Goal: Information Seeking & Learning: Learn about a topic

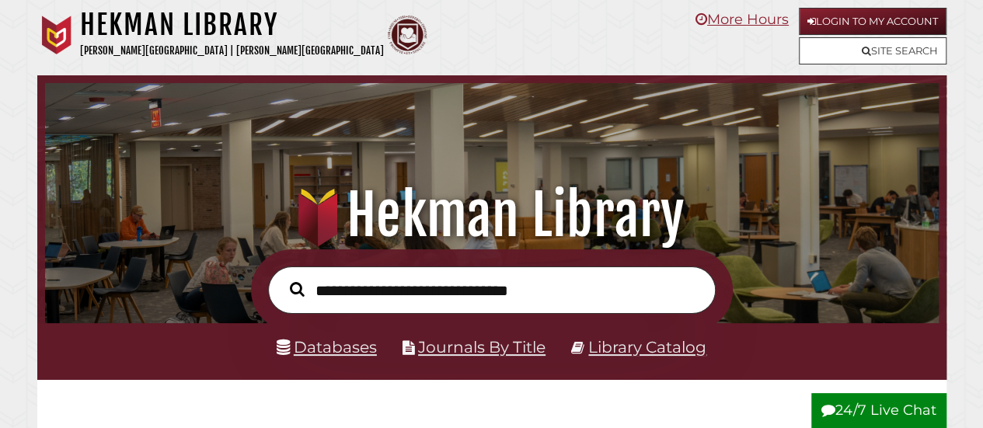
scroll to position [295, 886]
click at [484, 298] on input "text" at bounding box center [492, 289] width 448 height 47
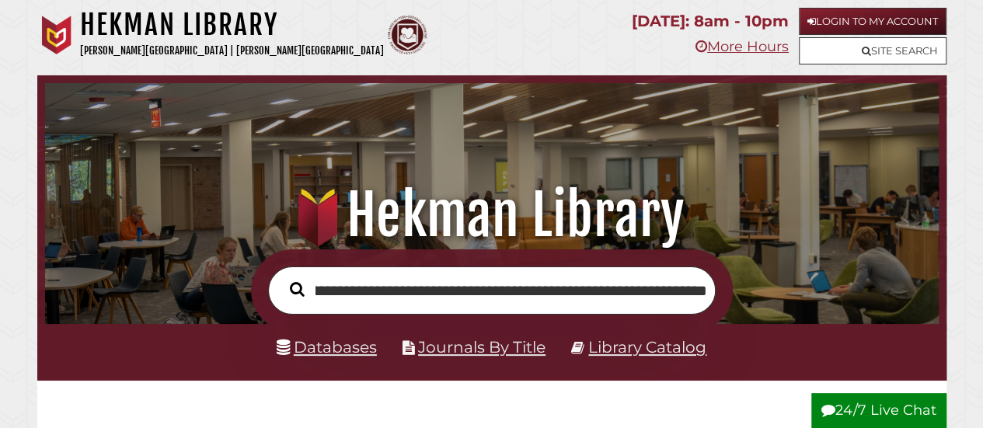
scroll to position [0, 239]
type input "**********"
click at [282, 278] on button "Search" at bounding box center [297, 289] width 30 height 23
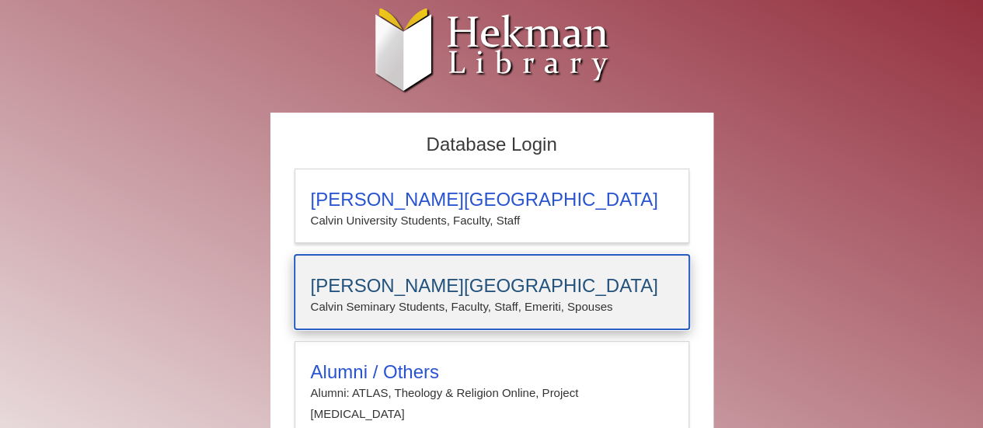
click at [489, 284] on h3 "[PERSON_NAME][GEOGRAPHIC_DATA]" at bounding box center [492, 286] width 362 height 22
